Goal: Information Seeking & Learning: Learn about a topic

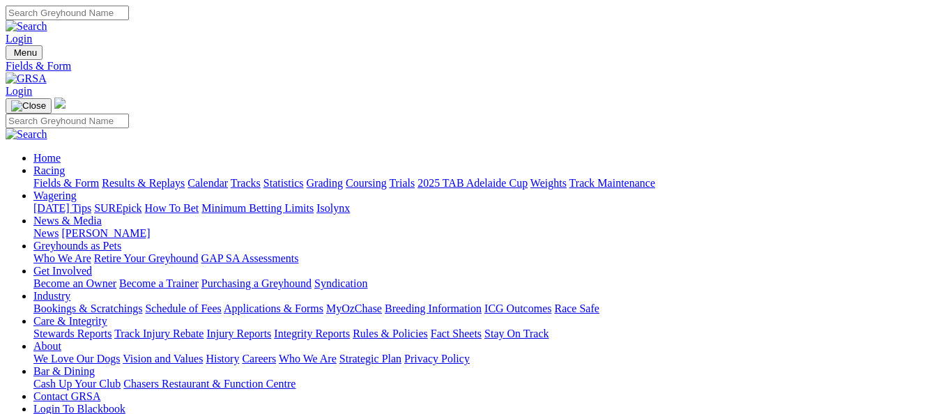
click at [155, 177] on link "Results & Replays" at bounding box center [143, 183] width 83 height 12
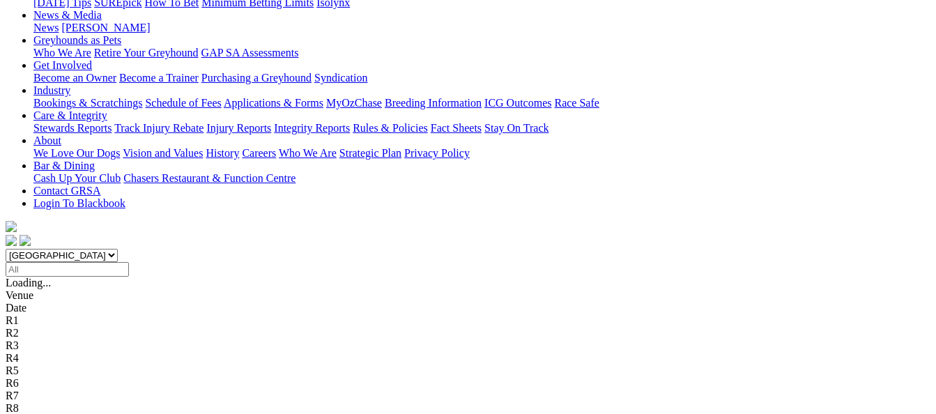
scroll to position [209, 0]
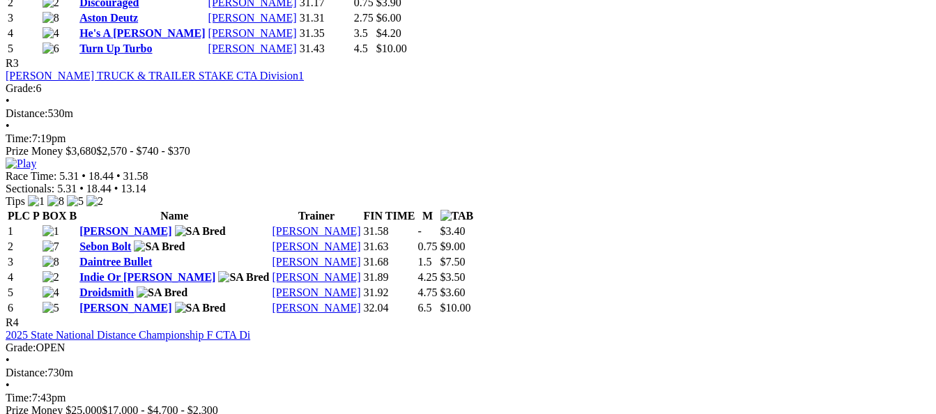
scroll to position [1254, 0]
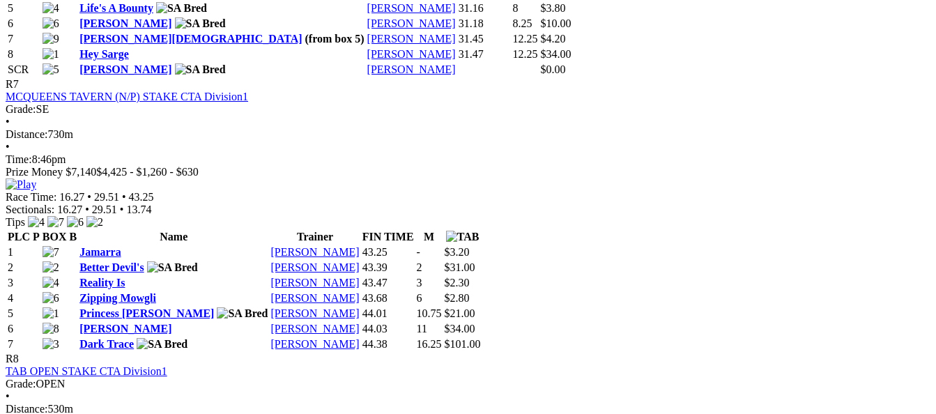
scroll to position [2439, 0]
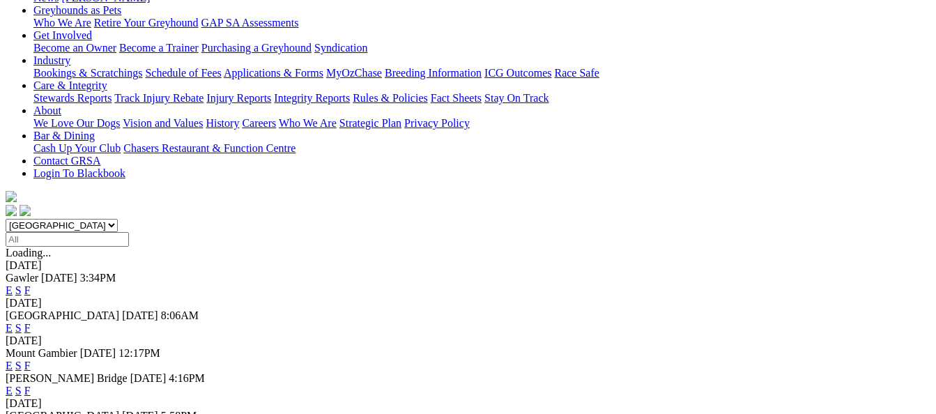
scroll to position [209, 0]
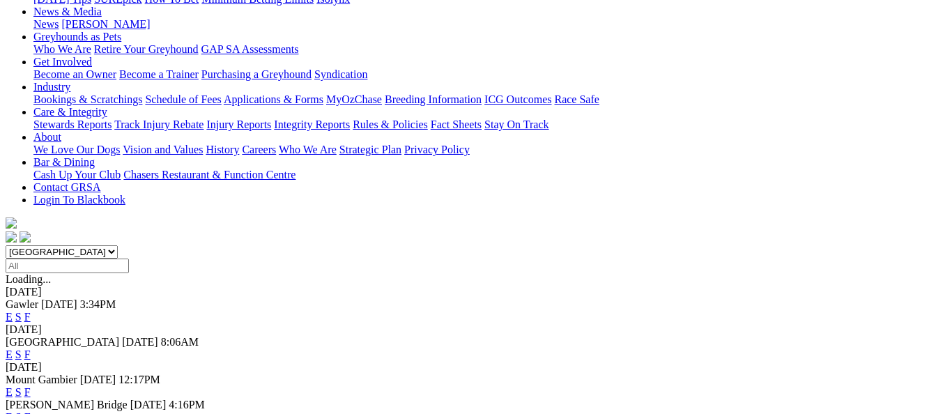
click at [31, 311] on link "F" at bounding box center [27, 317] width 6 height 12
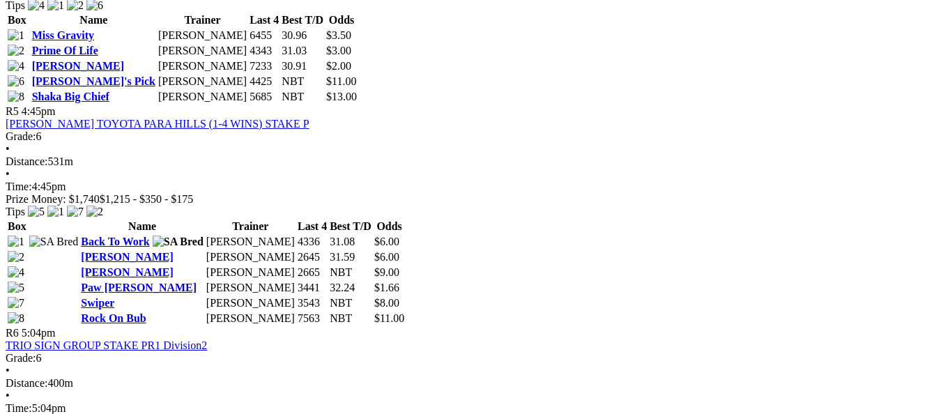
scroll to position [1464, 0]
